Goal: Information Seeking & Learning: Find specific fact

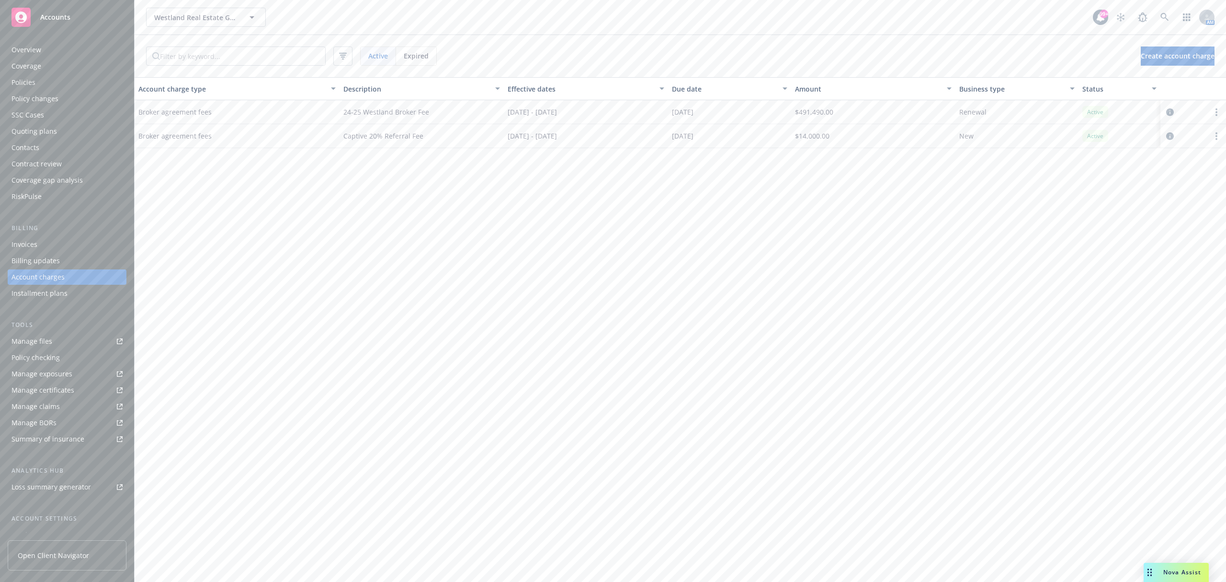
click at [60, 84] on div "Policies" at bounding box center [66, 82] width 111 height 15
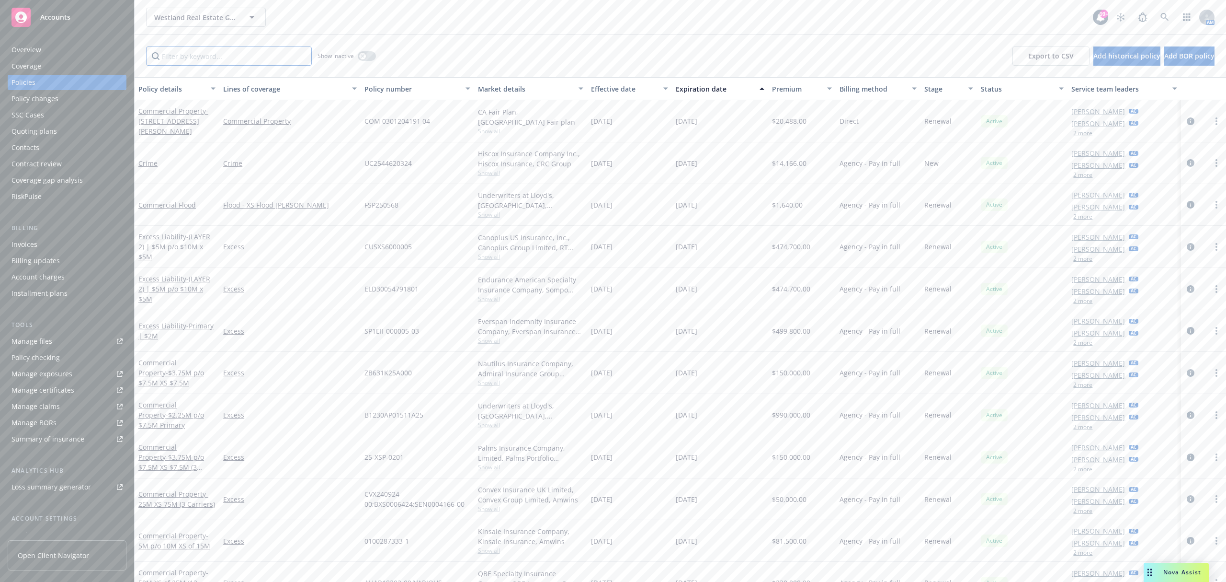
click at [205, 61] on input "Filter by keyword..." at bounding box center [229, 55] width 166 height 19
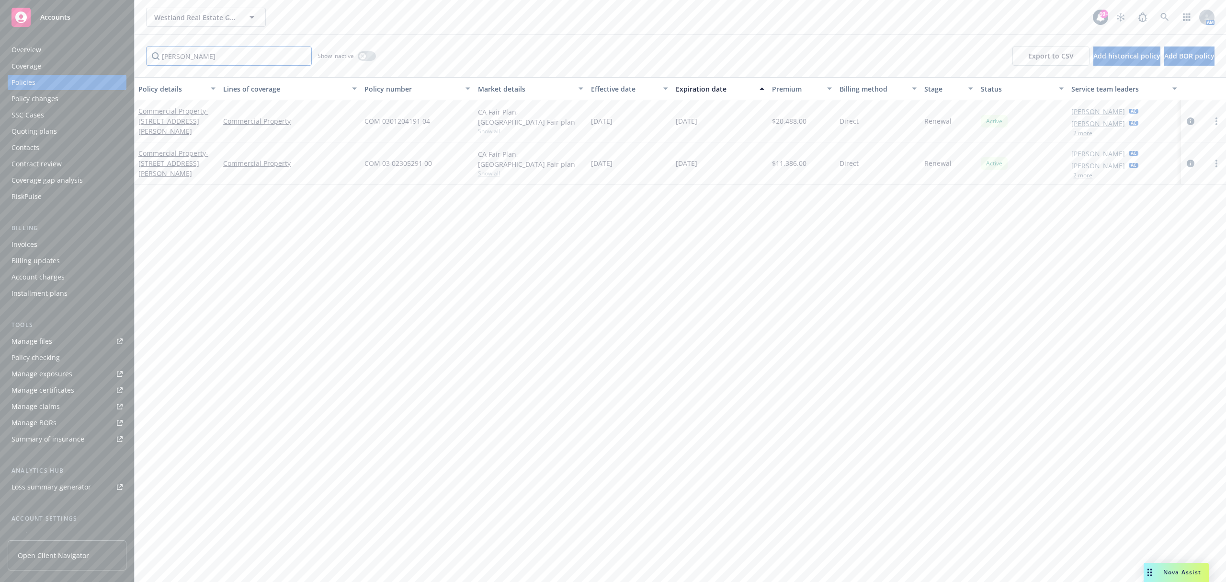
type input "[PERSON_NAME]"
